Goal: Obtain resource: Obtain resource

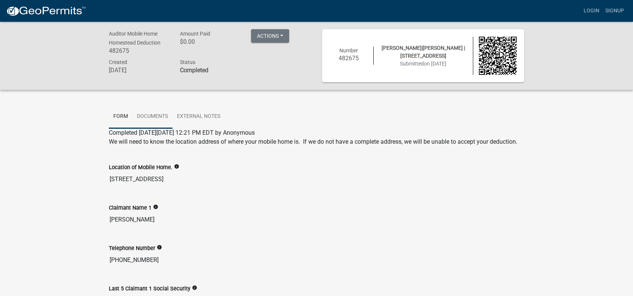
click at [153, 118] on link "Documents" at bounding box center [152, 117] width 40 height 24
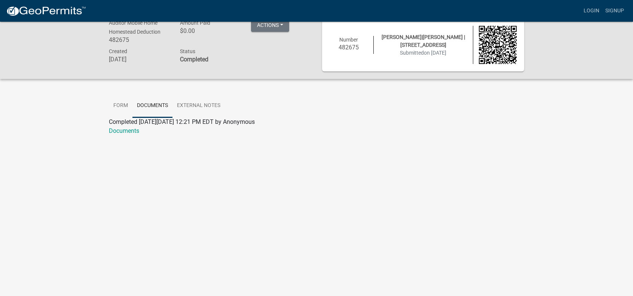
scroll to position [22, 0]
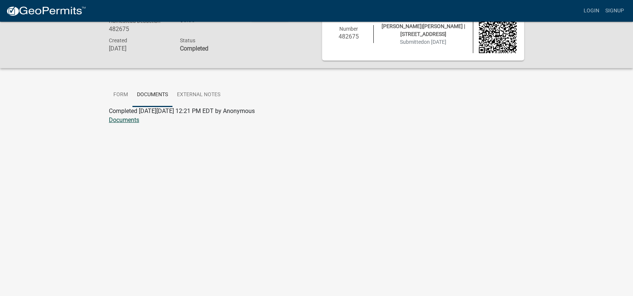
click at [119, 120] on link "Documents" at bounding box center [124, 119] width 30 height 7
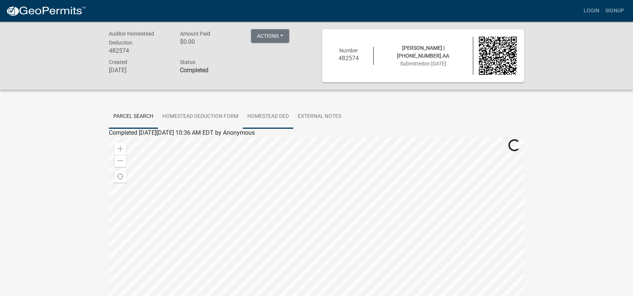
click at [254, 117] on link "Homestead Ded" at bounding box center [268, 117] width 51 height 24
click at [135, 141] on link "Homestead Ded" at bounding box center [130, 141] width 42 height 7
click at [269, 116] on link "Homestead Ded" at bounding box center [268, 117] width 51 height 24
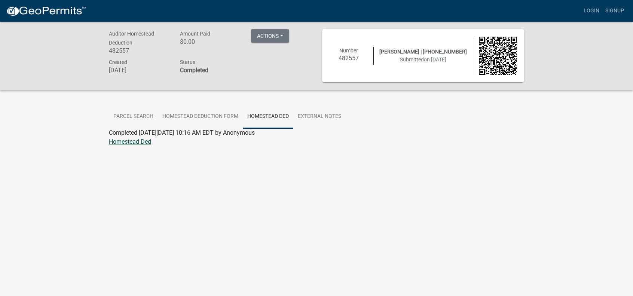
click at [142, 143] on link "Homestead Ded" at bounding box center [130, 141] width 42 height 7
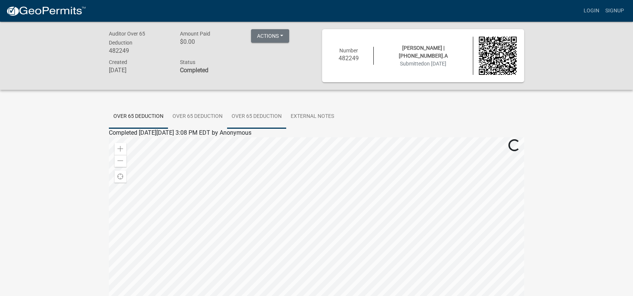
click at [250, 119] on link "Over 65 Deduction" at bounding box center [256, 117] width 59 height 24
click at [264, 117] on link "Over 65 Deduction" at bounding box center [256, 117] width 59 height 24
click at [123, 144] on link "Over 65 Deduction" at bounding box center [133, 141] width 49 height 7
